Goal: Task Accomplishment & Management: Use online tool/utility

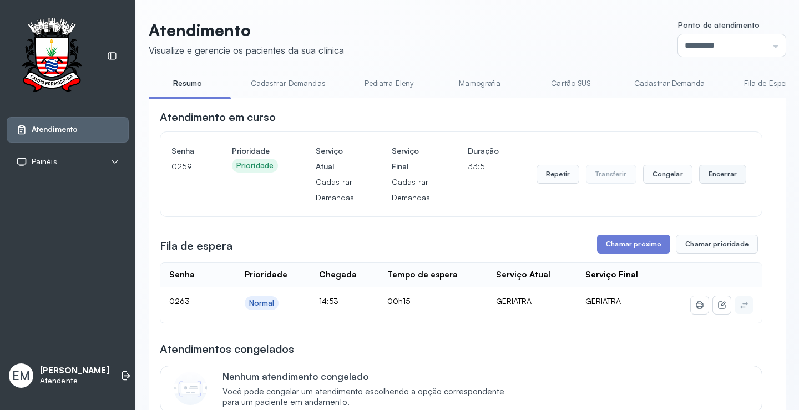
click at [699, 175] on button "Encerrar" at bounding box center [722, 174] width 47 height 19
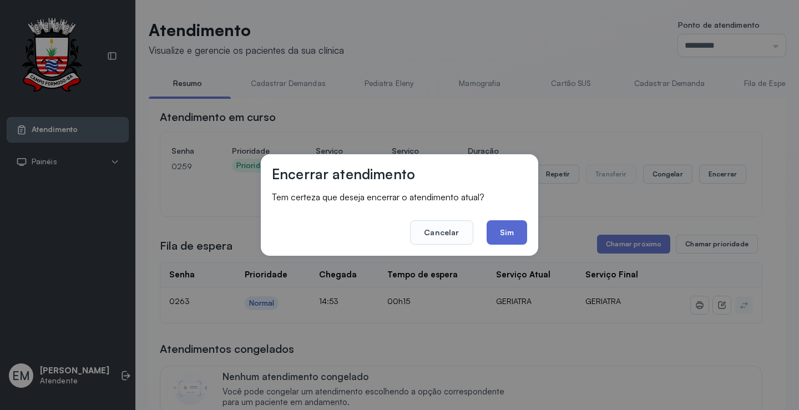
click at [514, 234] on button "Sim" at bounding box center [507, 232] width 40 height 24
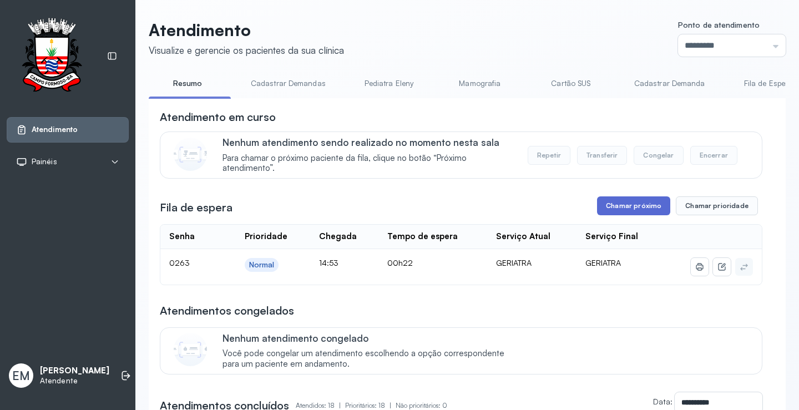
click at [636, 214] on button "Chamar próximo" at bounding box center [633, 205] width 73 height 19
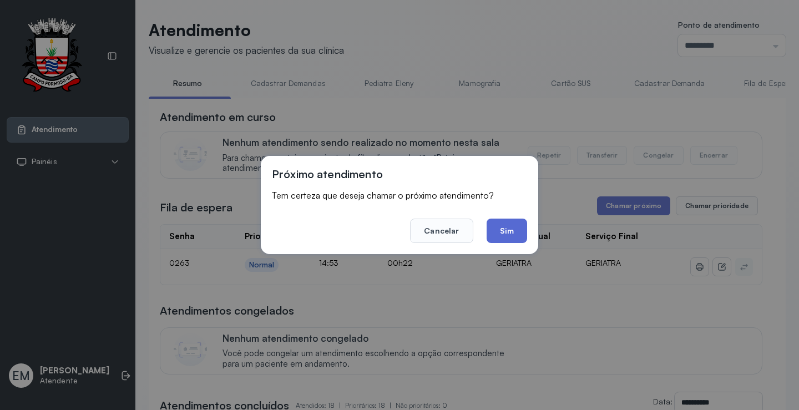
click at [518, 229] on button "Sim" at bounding box center [507, 231] width 40 height 24
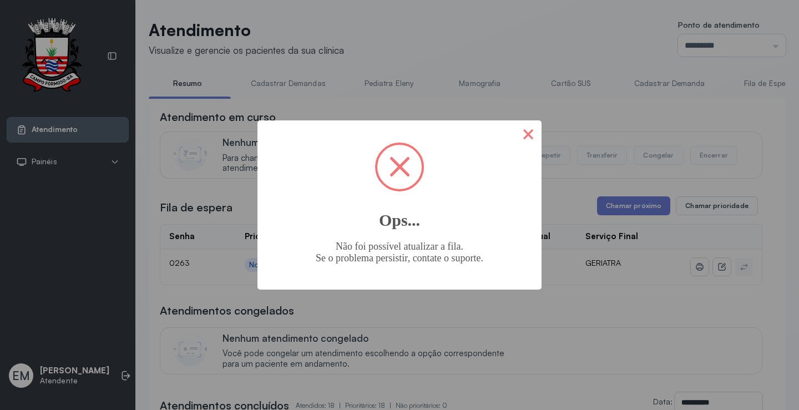
click at [525, 139] on button "×" at bounding box center [528, 133] width 27 height 27
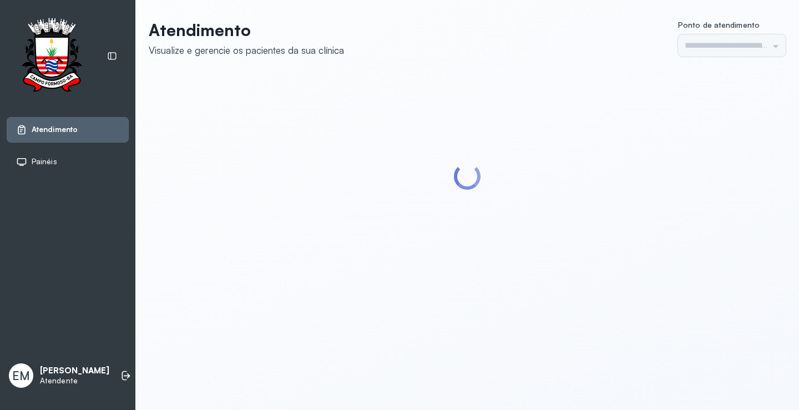
type input "*********"
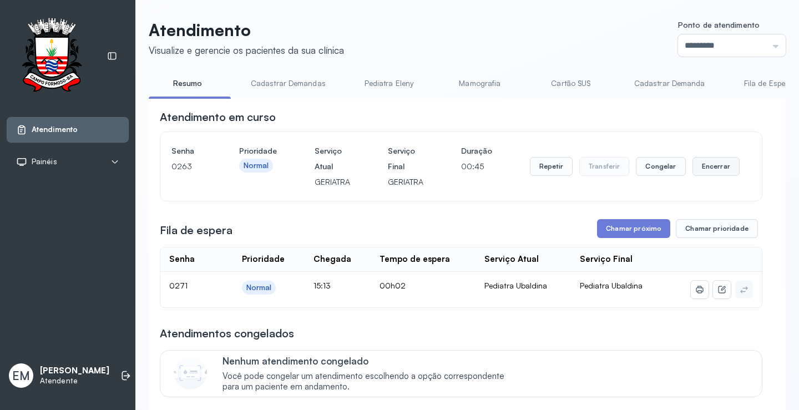
click at [699, 170] on button "Encerrar" at bounding box center [715, 166] width 47 height 19
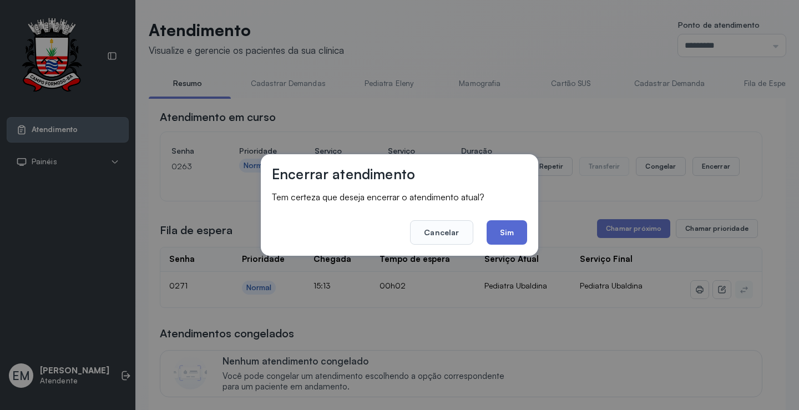
click at [520, 237] on button "Sim" at bounding box center [507, 232] width 40 height 24
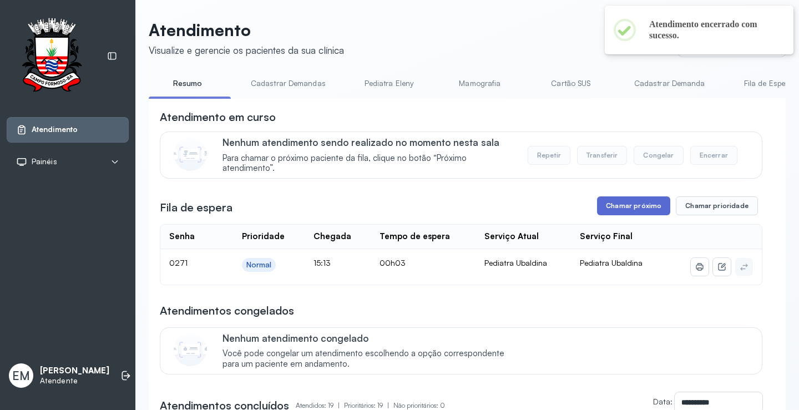
click at [641, 206] on button "Chamar próximo" at bounding box center [633, 205] width 73 height 19
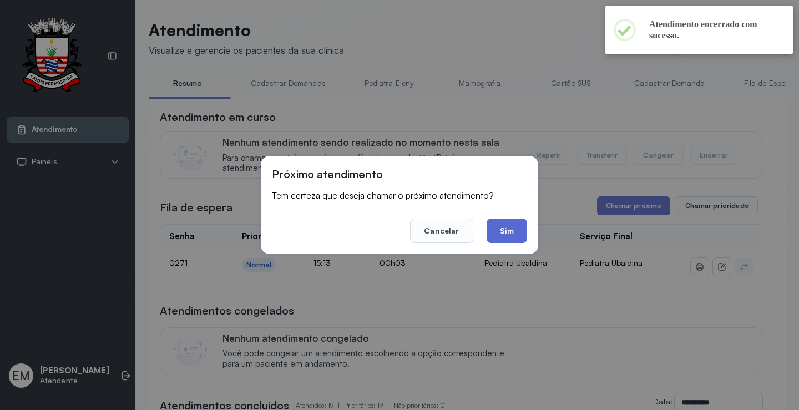
click at [521, 231] on button "Sim" at bounding box center [507, 231] width 40 height 24
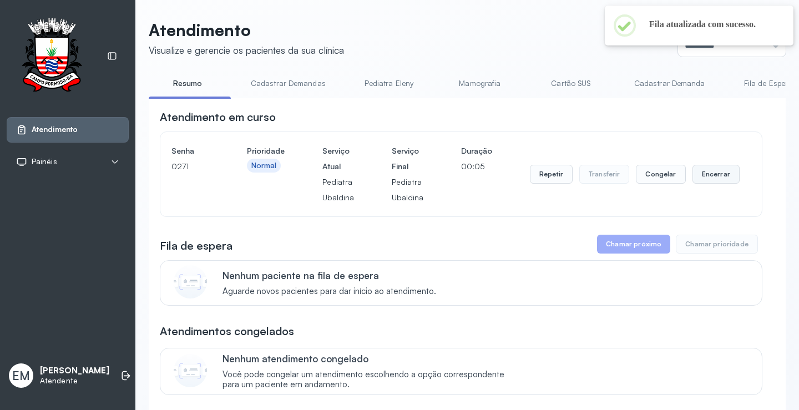
click at [708, 181] on button "Encerrar" at bounding box center [715, 174] width 47 height 19
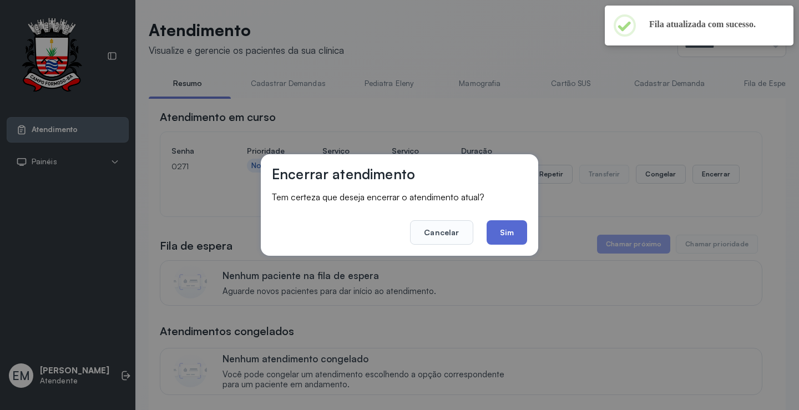
click at [505, 232] on button "Sim" at bounding box center [507, 232] width 40 height 24
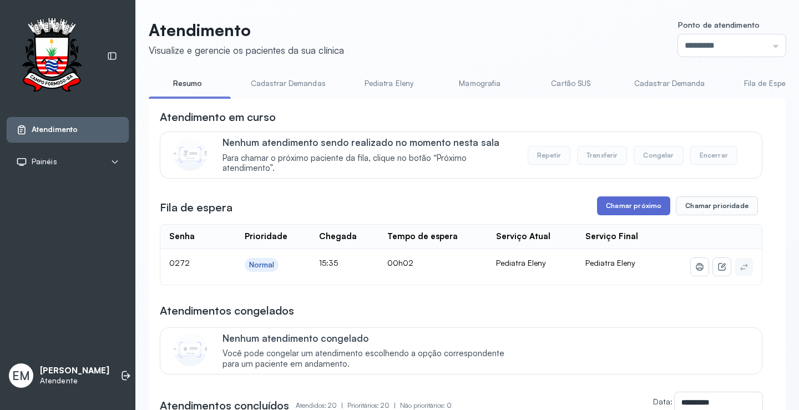
click at [615, 204] on button "Chamar próximo" at bounding box center [633, 205] width 73 height 19
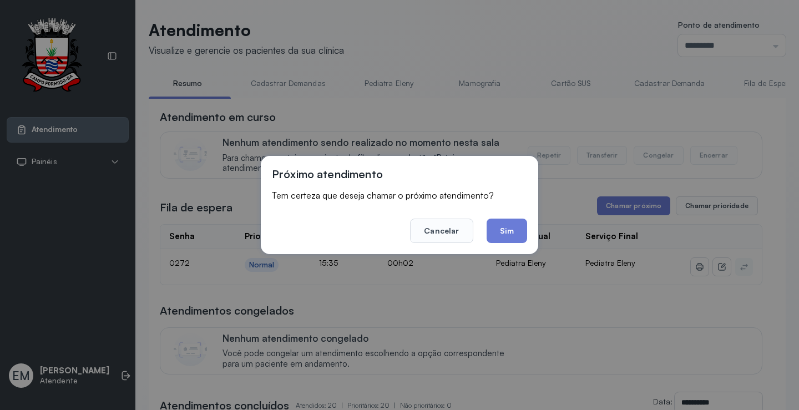
drag, startPoint x: 514, startPoint y: 231, endPoint x: 277, endPoint y: 6, distance: 326.5
click at [504, 219] on button "Sim" at bounding box center [507, 231] width 40 height 24
